Goal: Information Seeking & Learning: Stay updated

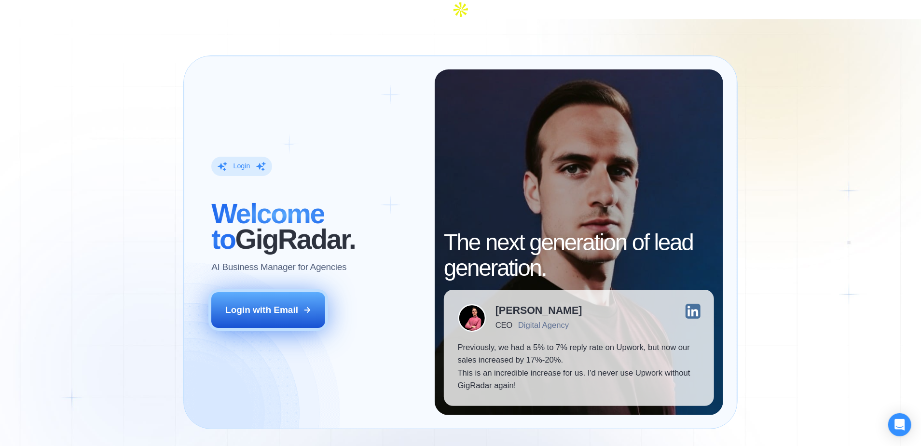
click at [285, 304] on div "Login with Email" at bounding box center [261, 310] width 73 height 13
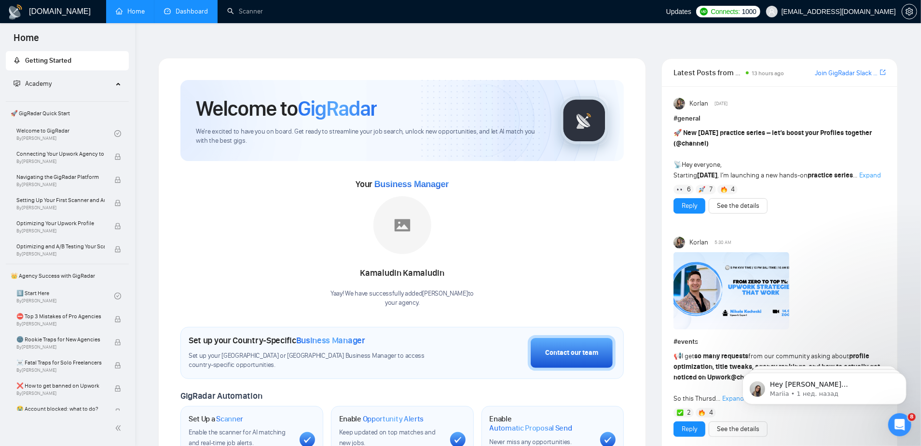
click at [181, 11] on link "Dashboard" at bounding box center [186, 11] width 44 height 8
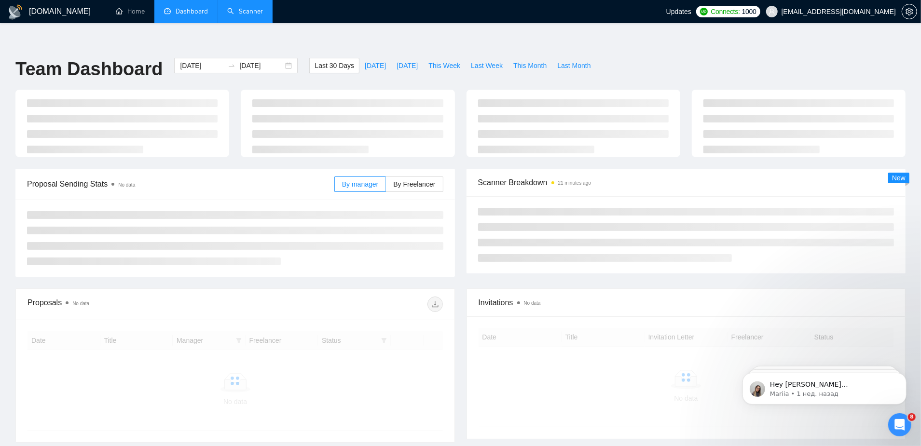
click at [236, 15] on link "Scanner" at bounding box center [245, 11] width 36 height 8
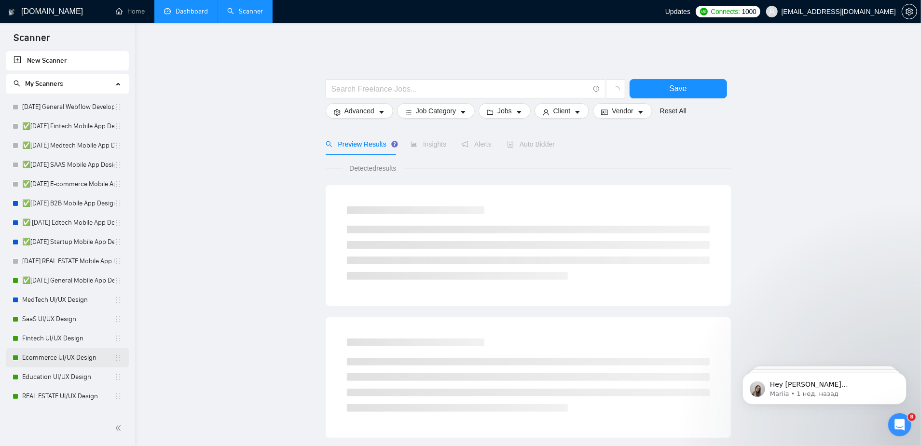
scroll to position [53, 0]
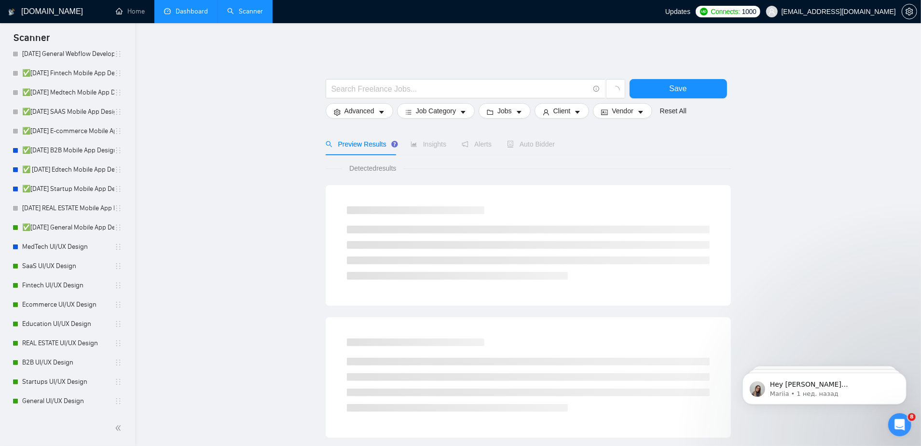
click at [189, 11] on link "Dashboard" at bounding box center [186, 11] width 44 height 8
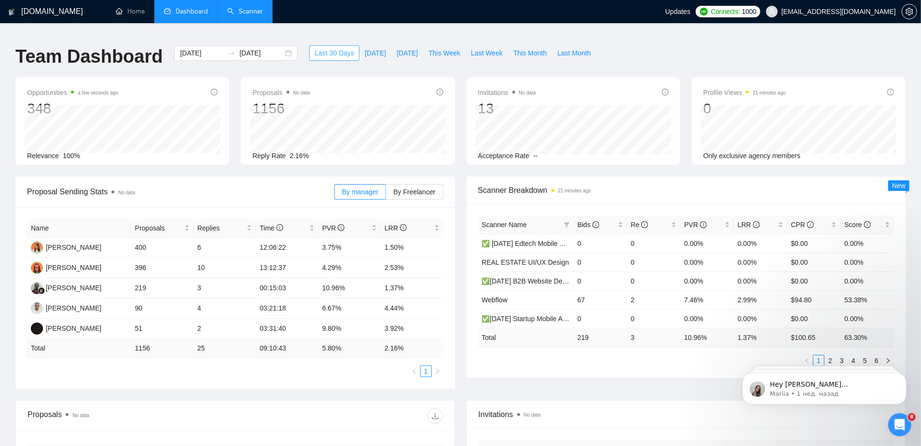
click at [325, 48] on span "Last 30 Days" at bounding box center [335, 53] width 40 height 11
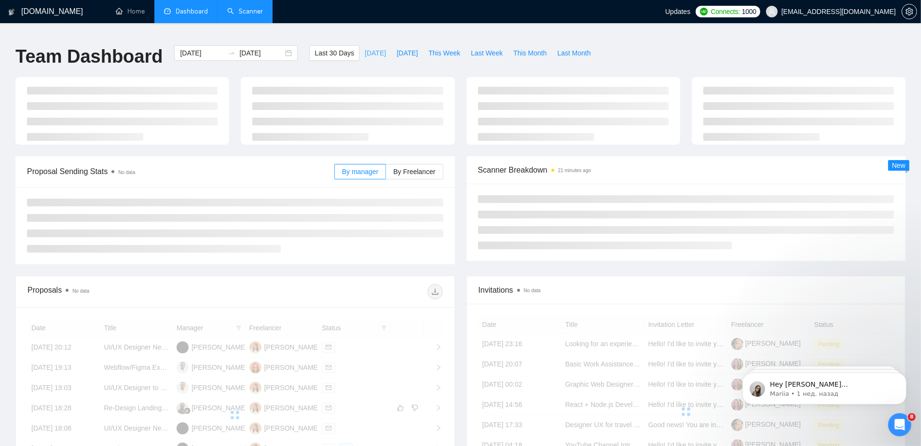
click at [365, 50] on span "Today" at bounding box center [375, 53] width 21 height 11
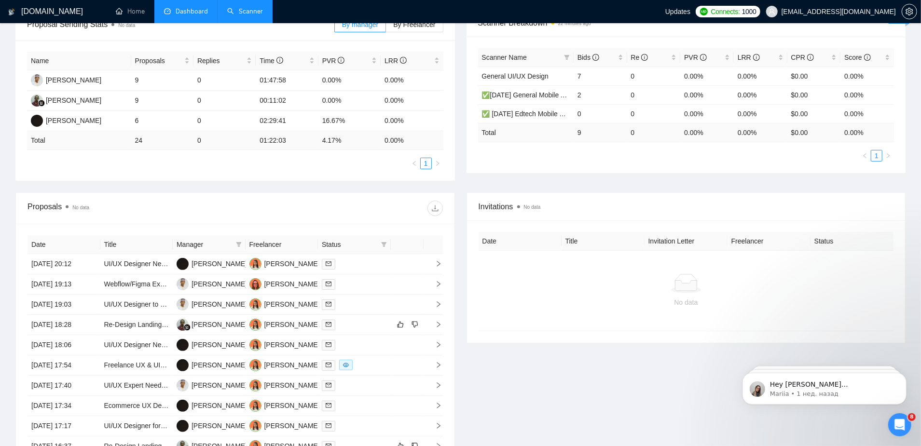
scroll to position [152, 0]
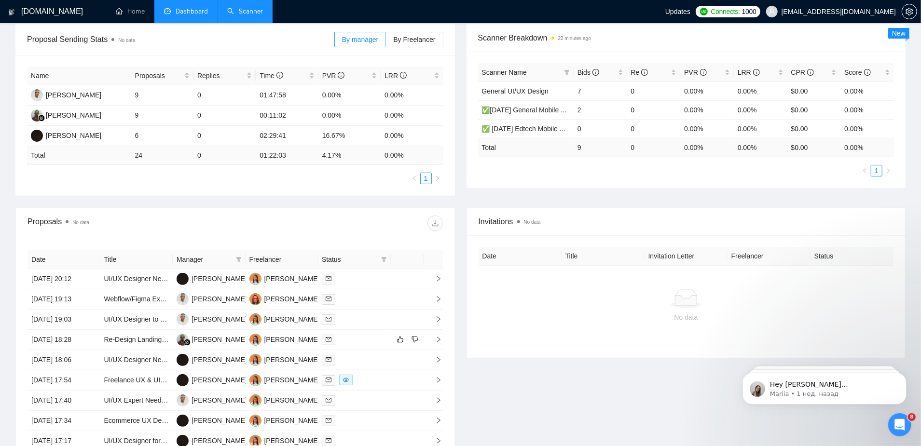
click at [183, 9] on span "Dashboard" at bounding box center [192, 11] width 32 height 8
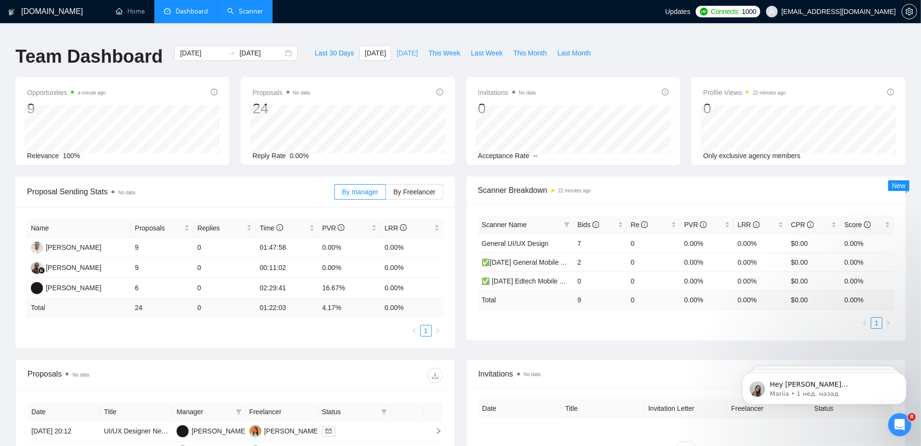
click at [397, 51] on span "Yesterday" at bounding box center [407, 53] width 21 height 11
type input "2025-08-11"
